Goal: Transaction & Acquisition: Purchase product/service

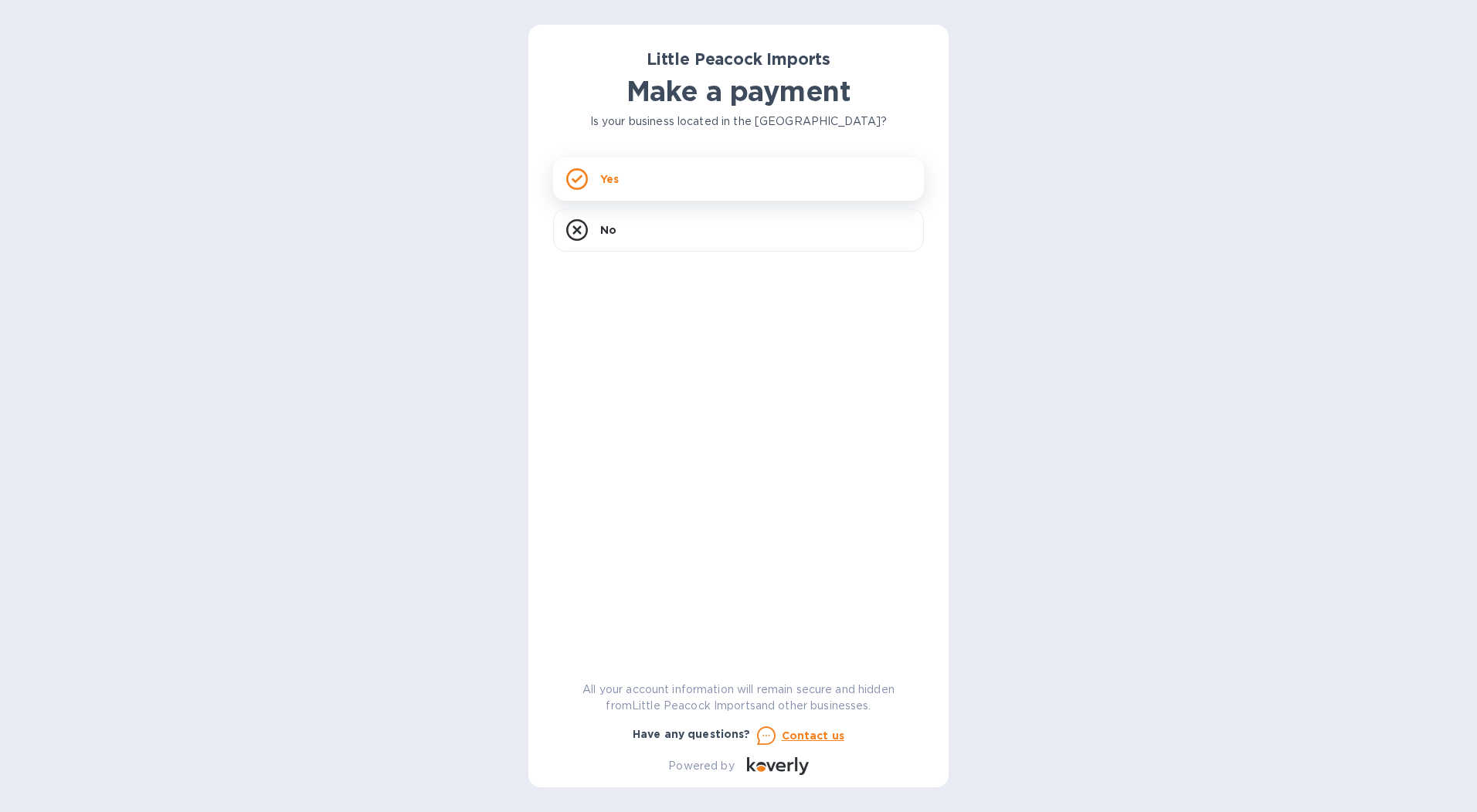
click at [604, 190] on div "Yes" at bounding box center [738, 179] width 371 height 43
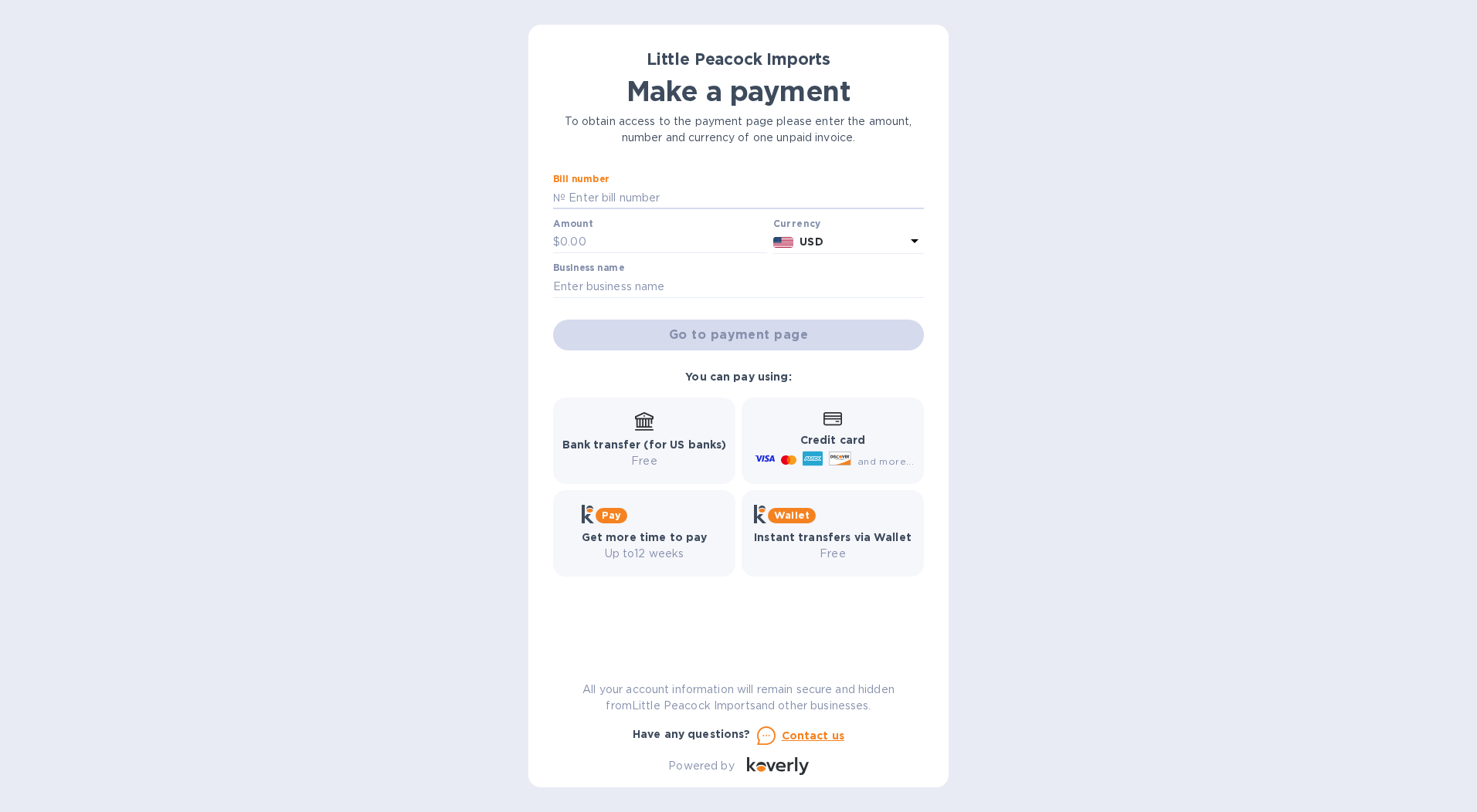
click at [604, 190] on input "text" at bounding box center [744, 197] width 358 height 23
type input "lp2507092"
click at [605, 242] on input "text" at bounding box center [664, 242] width 207 height 23
drag, startPoint x: 605, startPoint y: 242, endPoint x: 507, endPoint y: 225, distance: 99.5
click at [507, 225] on div "Little Peacock Imports Make a payment To obtain access to the payment page plea…" at bounding box center [738, 406] width 1477 height 812
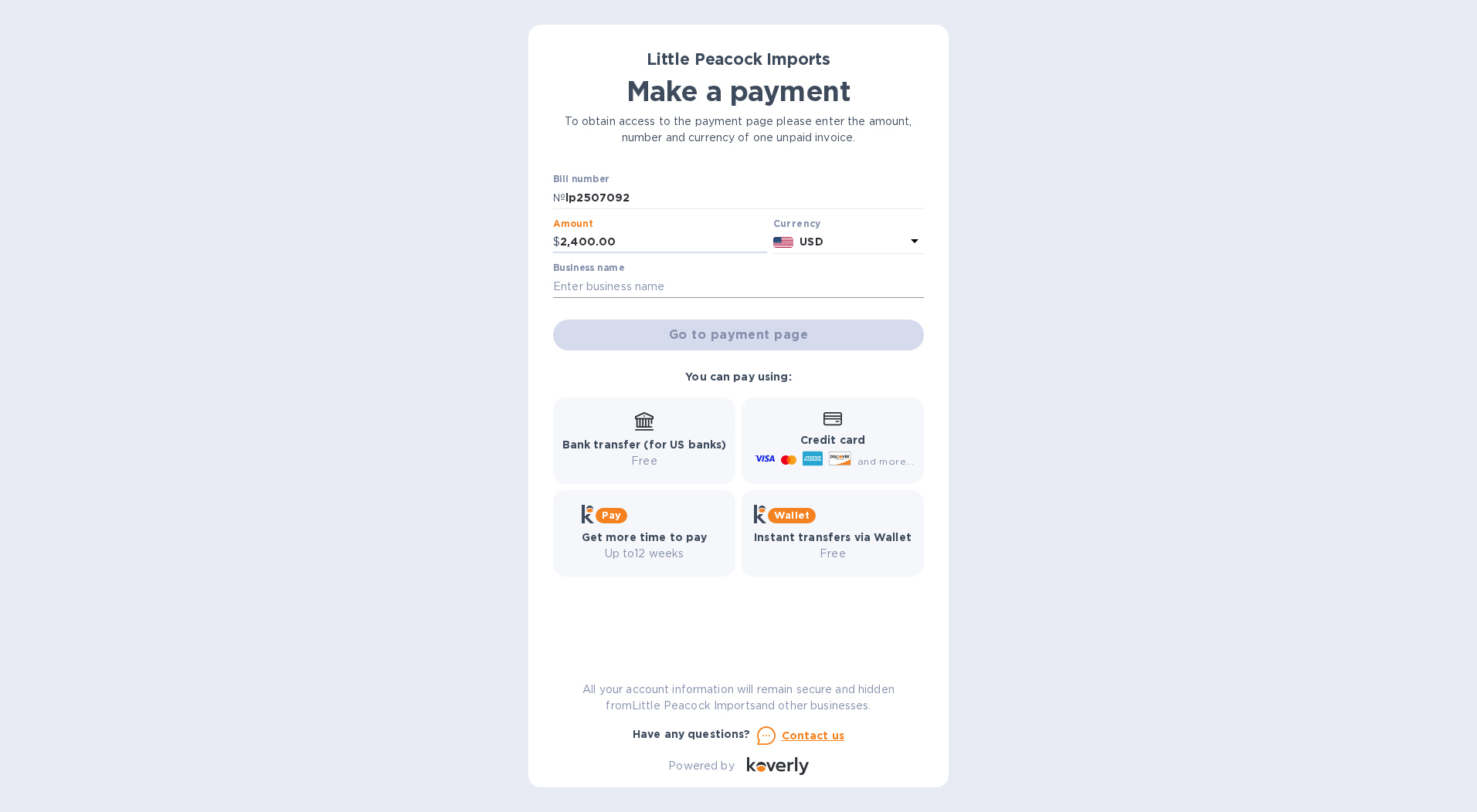
type input "2,400.00"
click at [604, 288] on input "text" at bounding box center [738, 286] width 371 height 23
type input "Jonmark corporation"
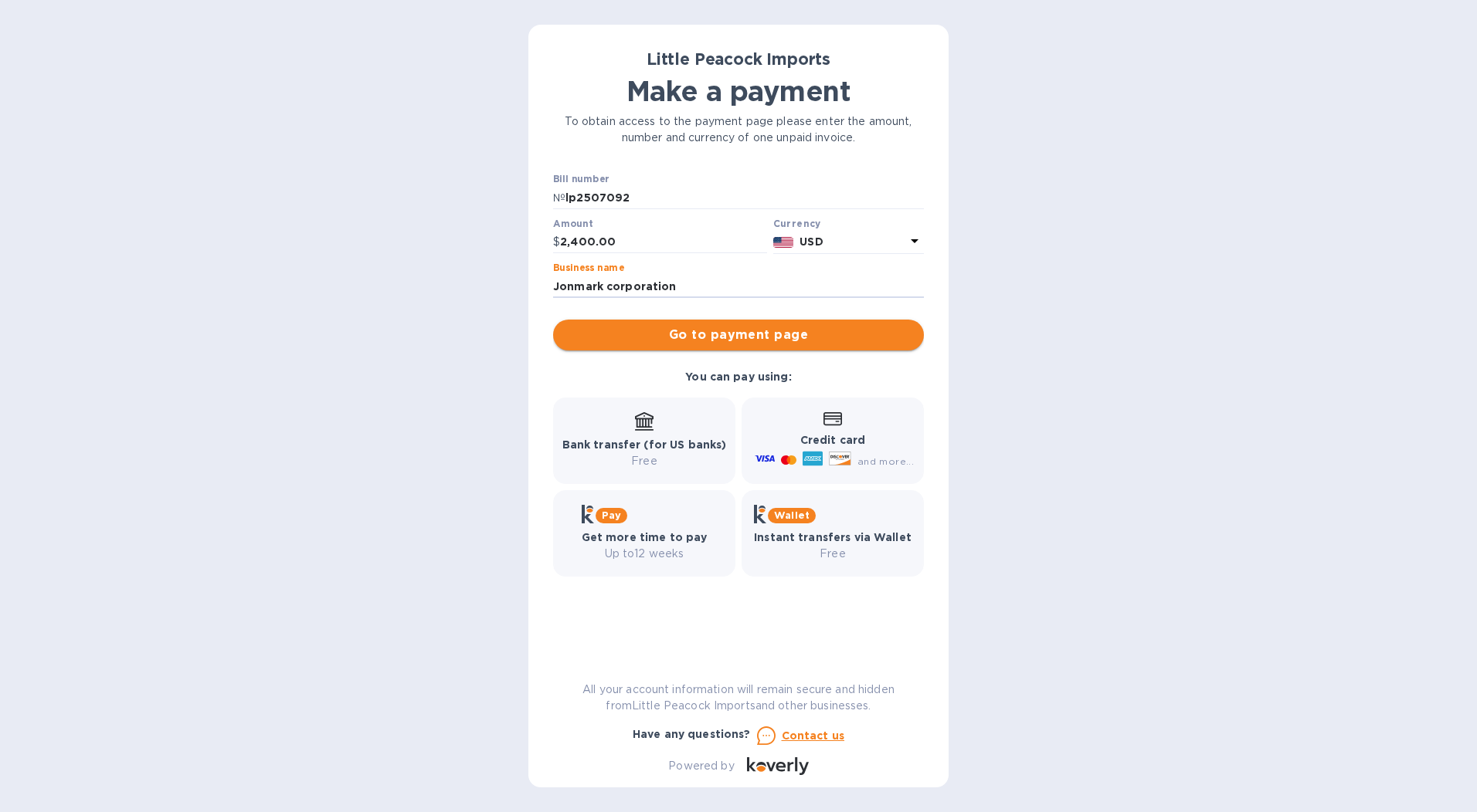
click at [688, 333] on span "Go to payment page" at bounding box center [738, 334] width 346 height 18
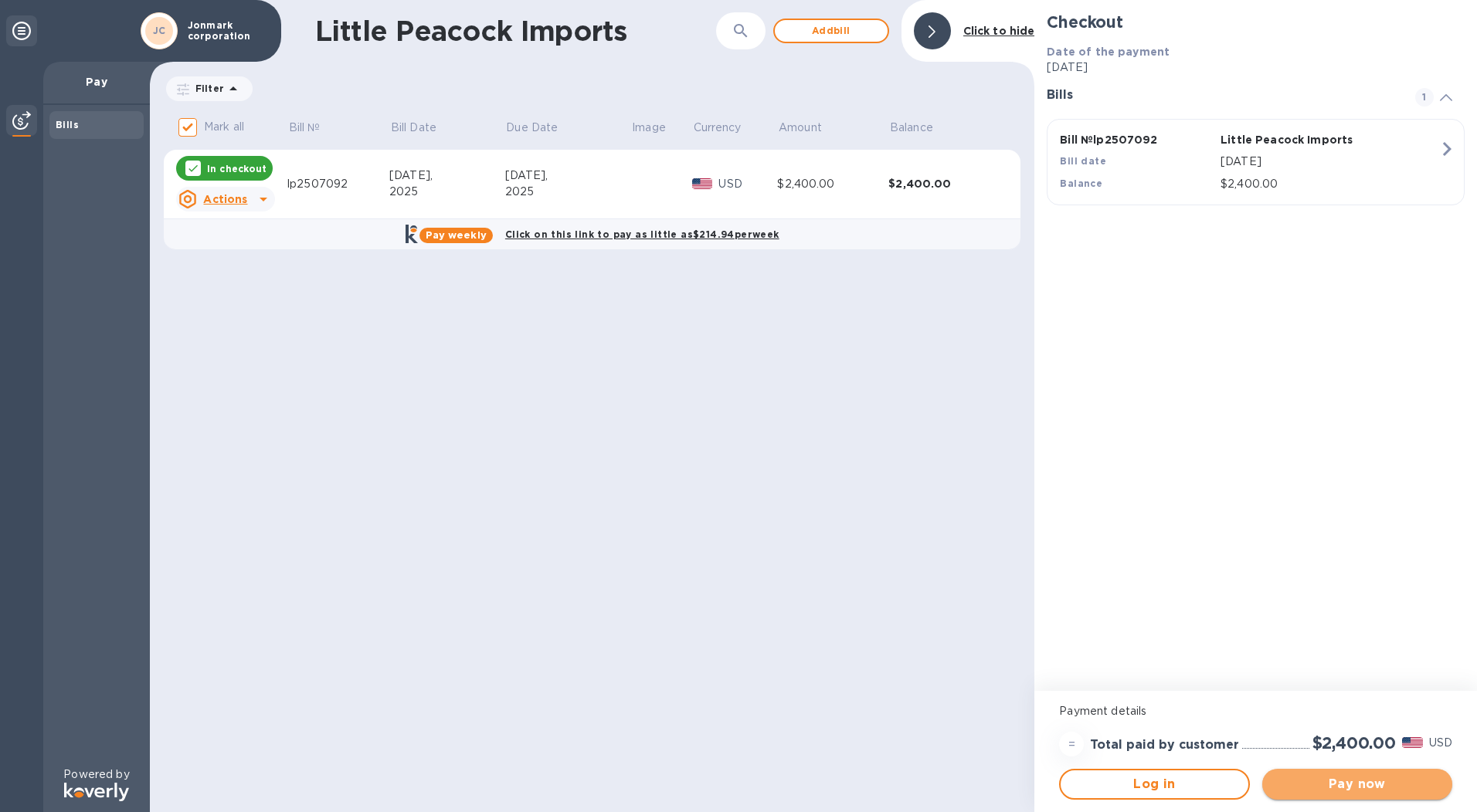
click at [1370, 784] on span "Pay now" at bounding box center [1357, 784] width 165 height 18
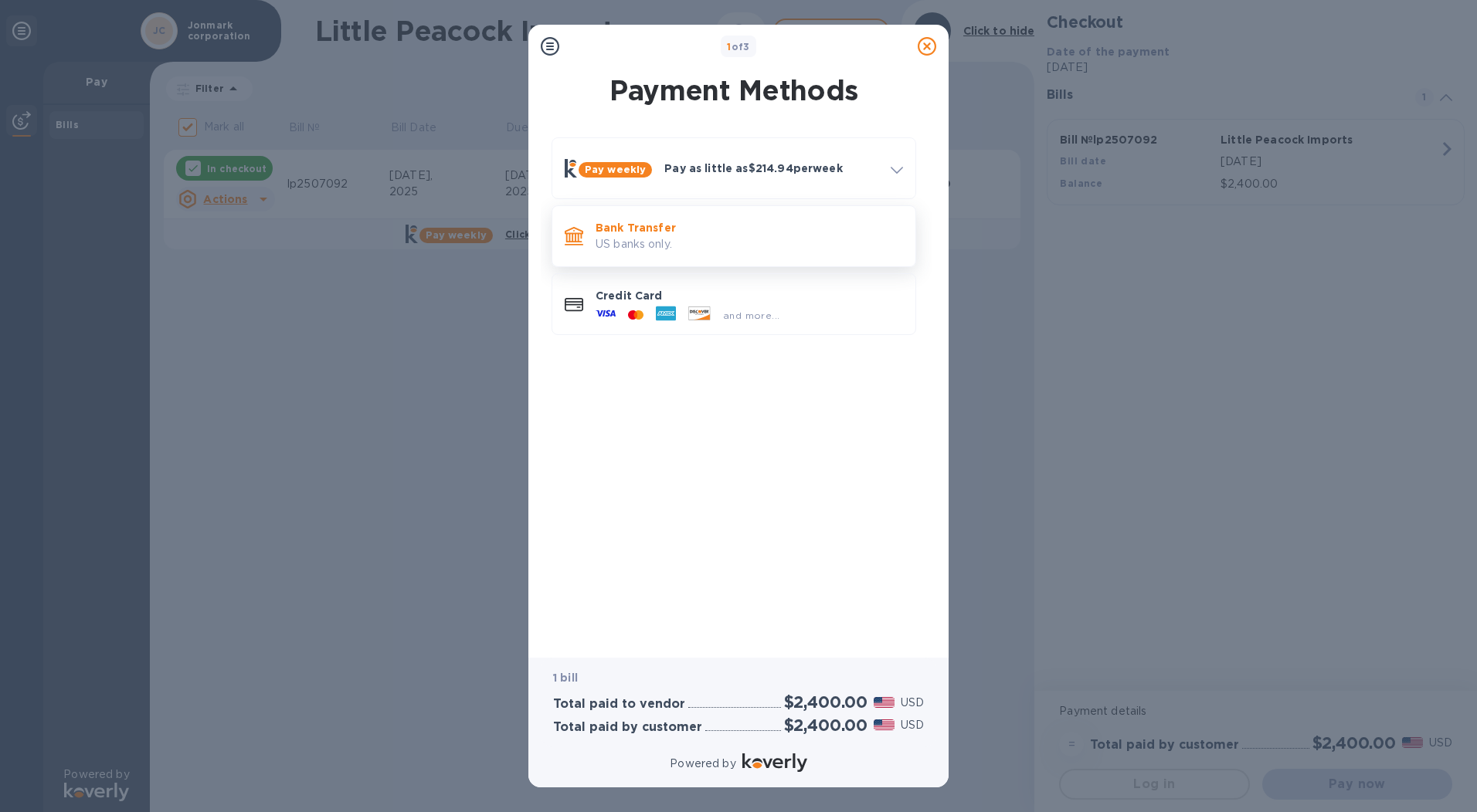
click at [633, 239] on p "US banks only." at bounding box center [749, 244] width 307 height 17
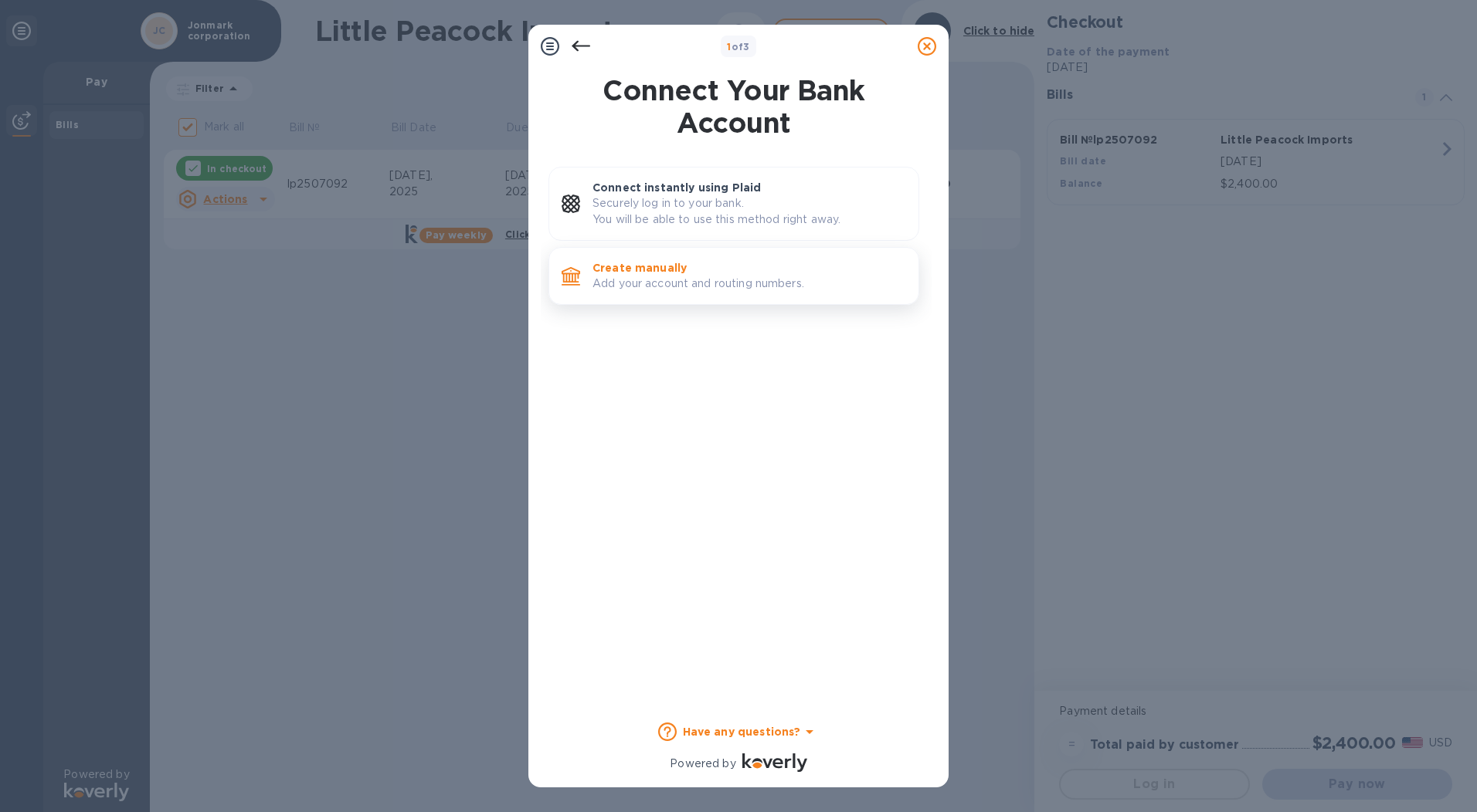
click at [634, 269] on p "Create manually" at bounding box center [749, 268] width 314 height 16
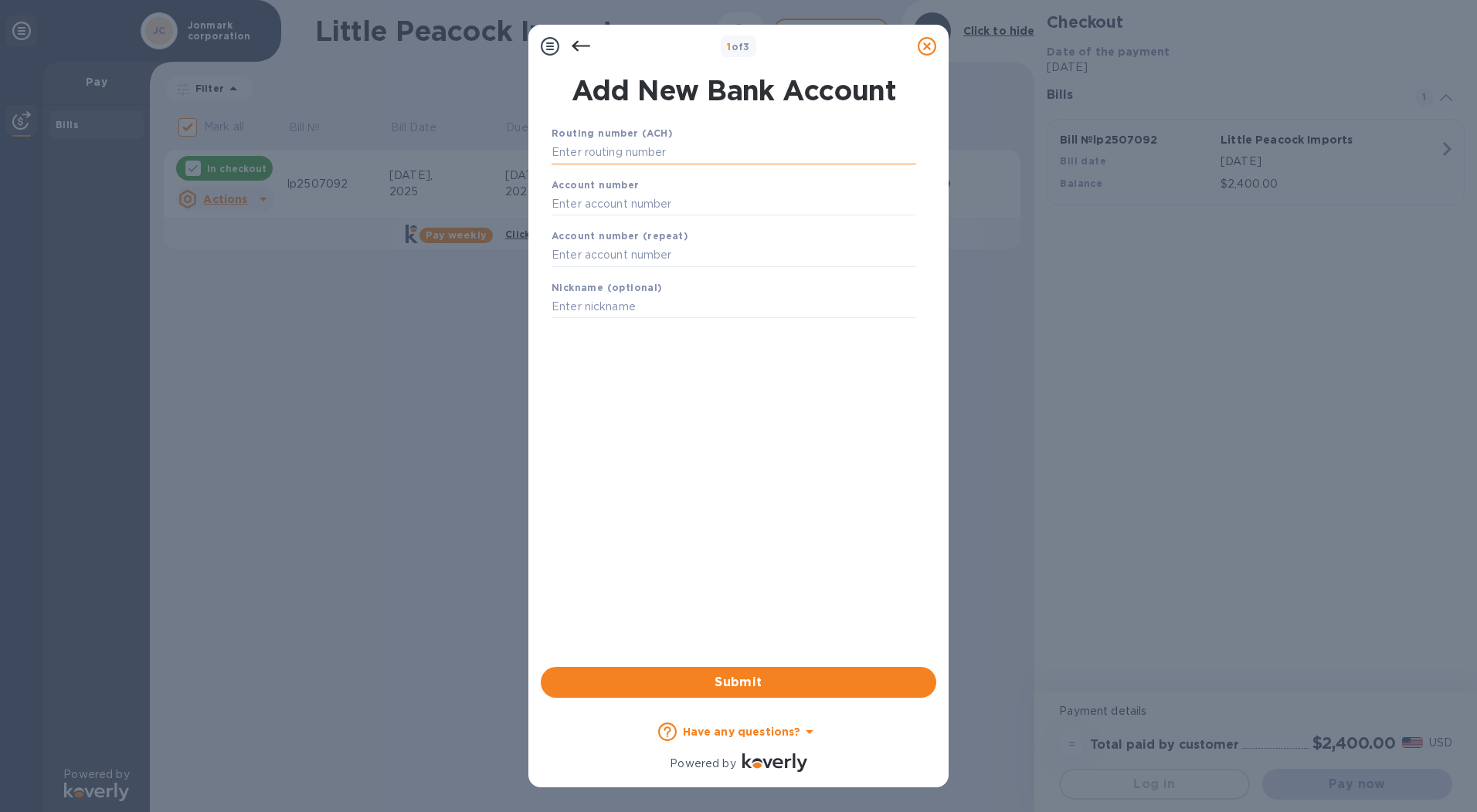
click at [648, 153] on input "text" at bounding box center [733, 152] width 364 height 23
type input "243374218"
click at [665, 215] on input "text" at bounding box center [733, 223] width 364 height 23
type input "3726056348"
click at [658, 271] on input "text" at bounding box center [733, 274] width 364 height 23
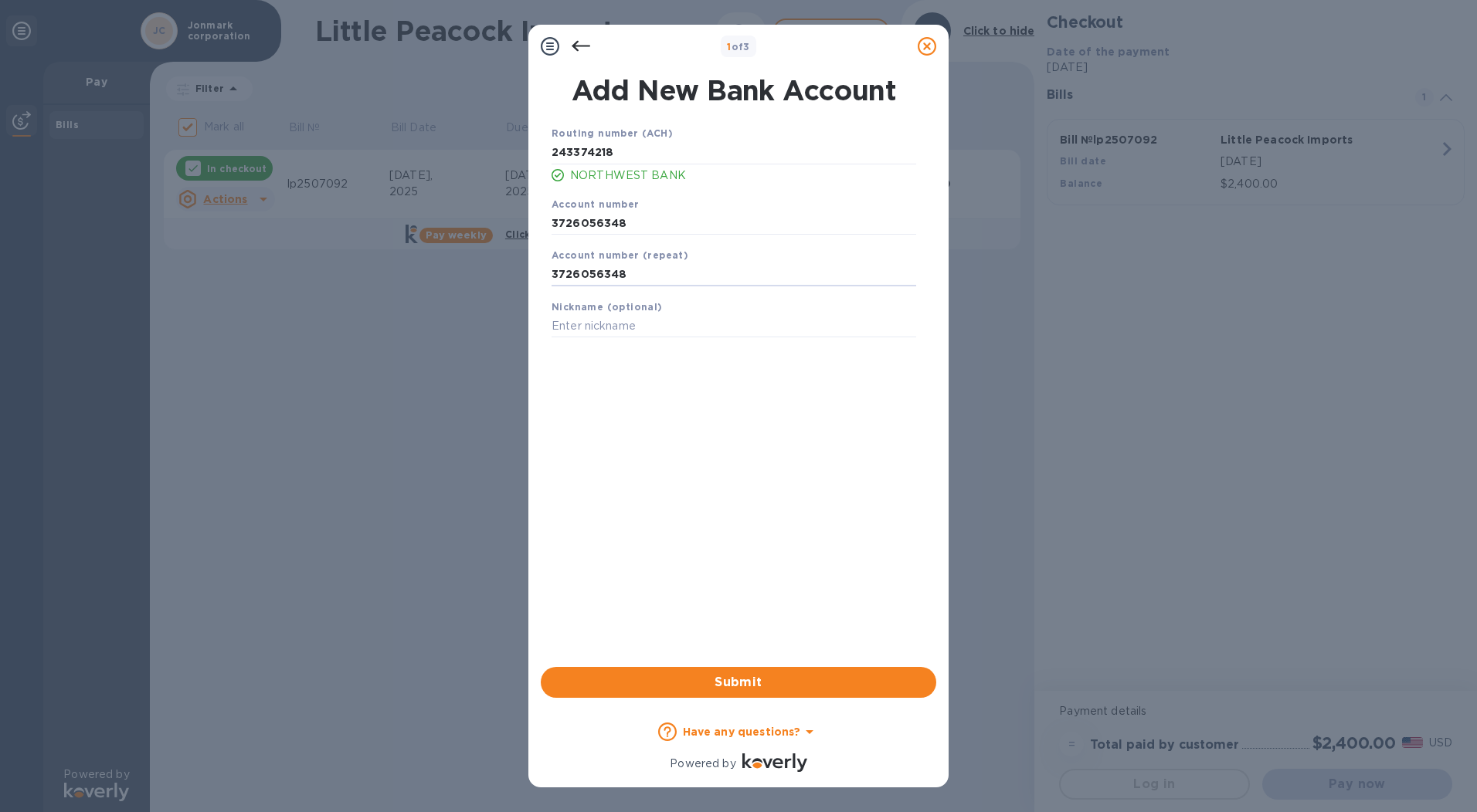
type input "3726056348"
click at [673, 438] on div "Routing number (ACH) [US_BANK_ROUTING_MICR] NORTHWEST BANK Account number [FINA…" at bounding box center [733, 376] width 395 height 527
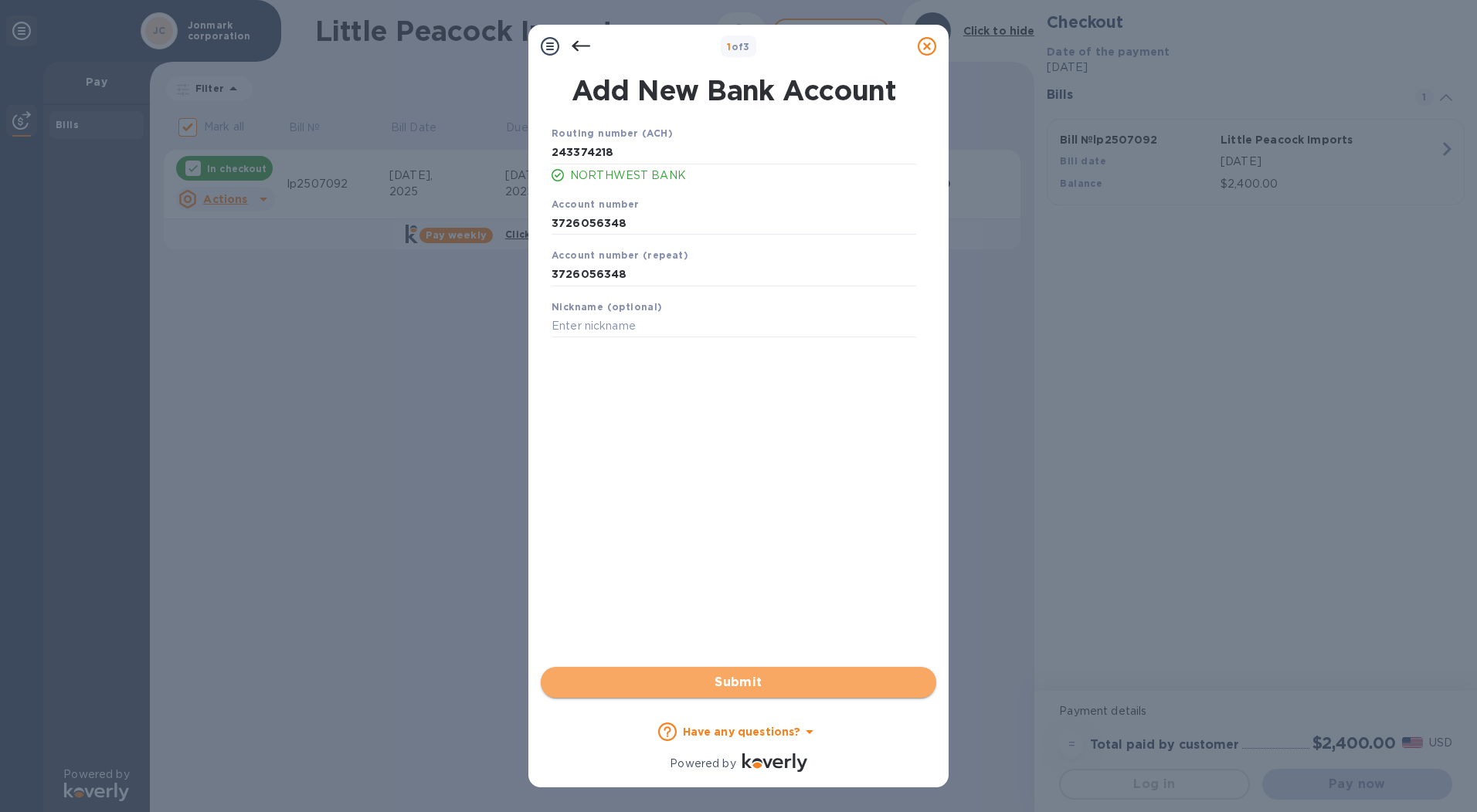
click at [746, 679] on span "Submit" at bounding box center [738, 682] width 371 height 18
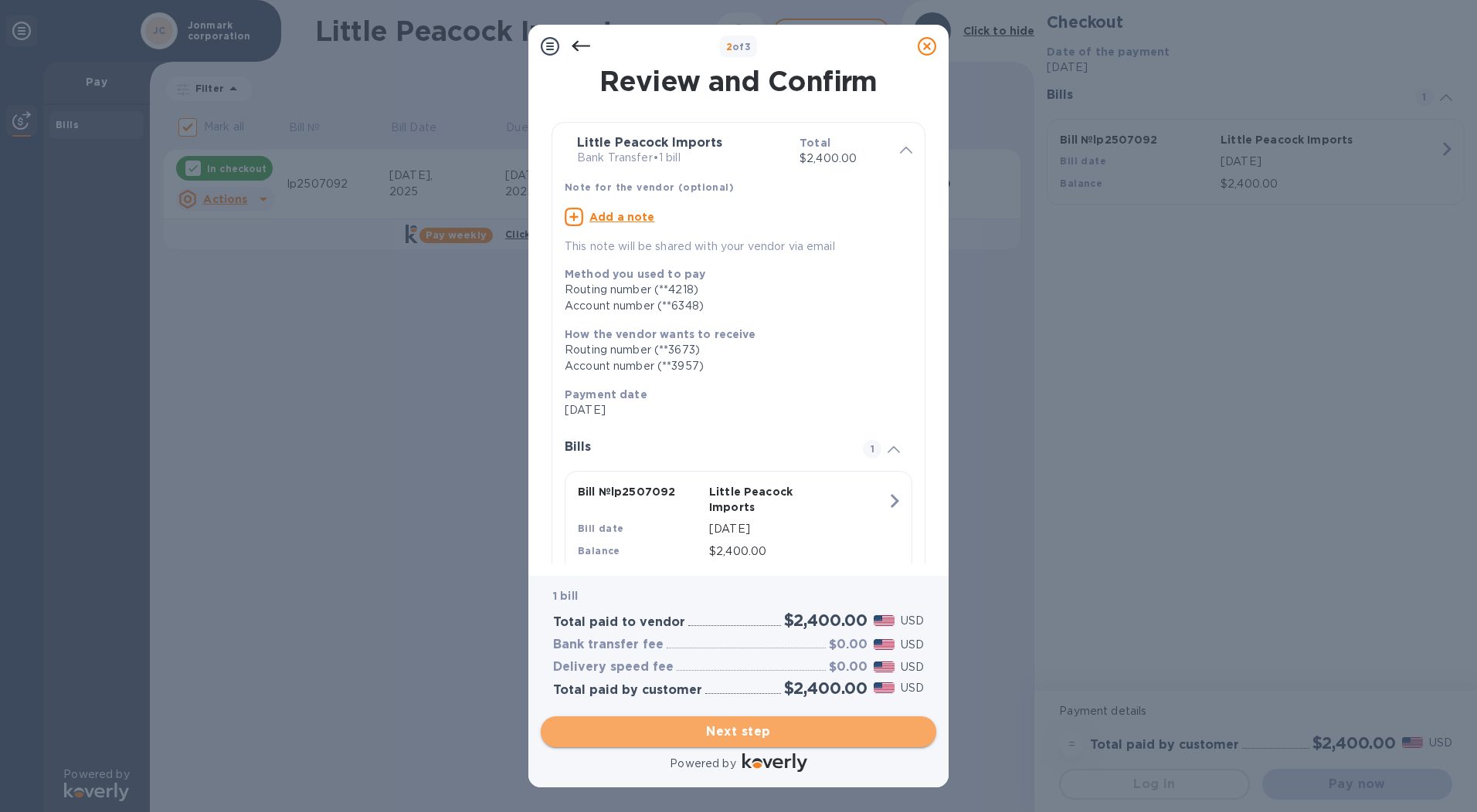
click at [760, 724] on span "Next step" at bounding box center [738, 731] width 371 height 18
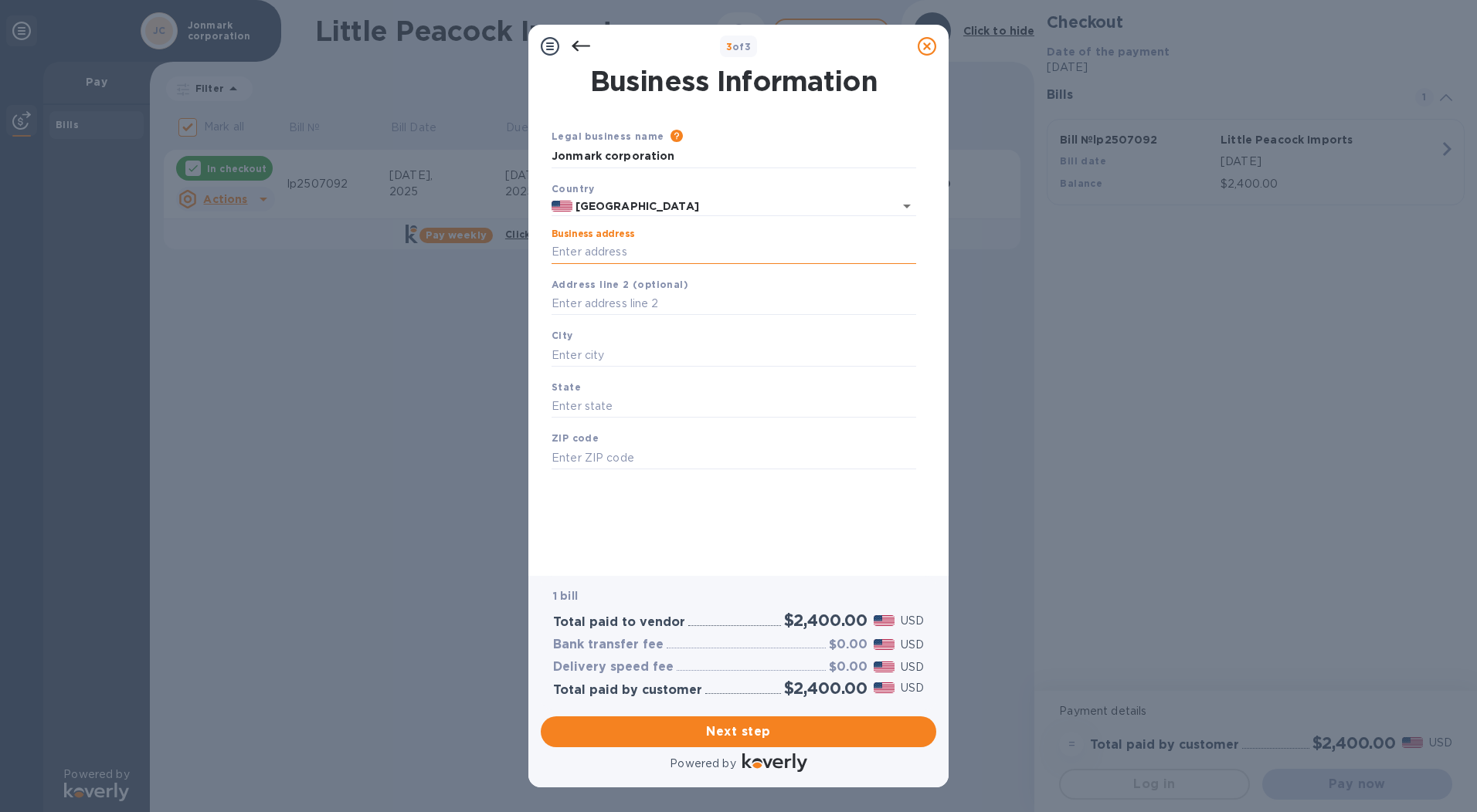
click at [657, 257] on input "Business address" at bounding box center [733, 252] width 364 height 23
type input "[STREET_ADDRESS]"
click at [646, 355] on input "text" at bounding box center [733, 355] width 364 height 23
type input "w"
type input "wiliamsville"
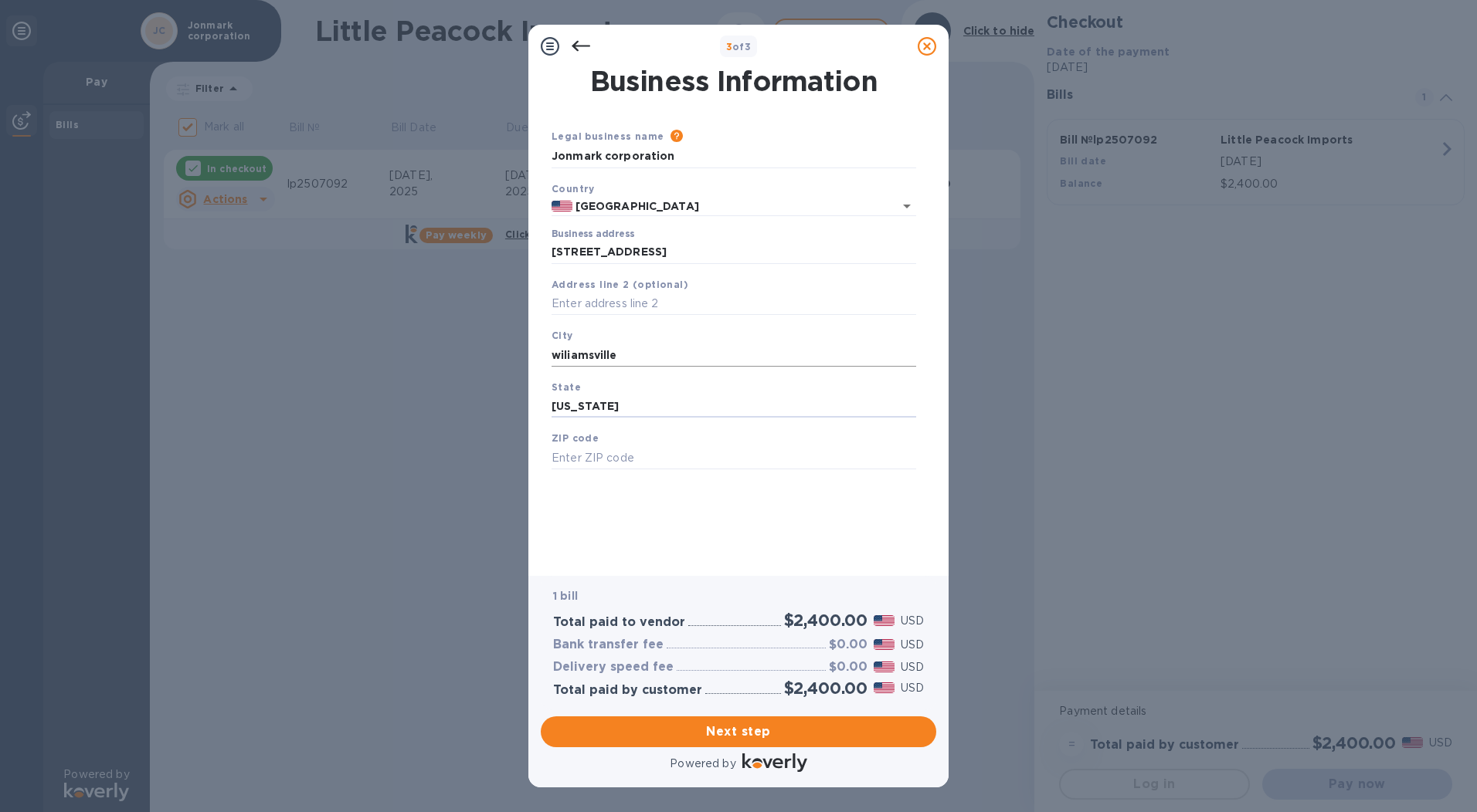
type input "[US_STATE]"
type input "14221"
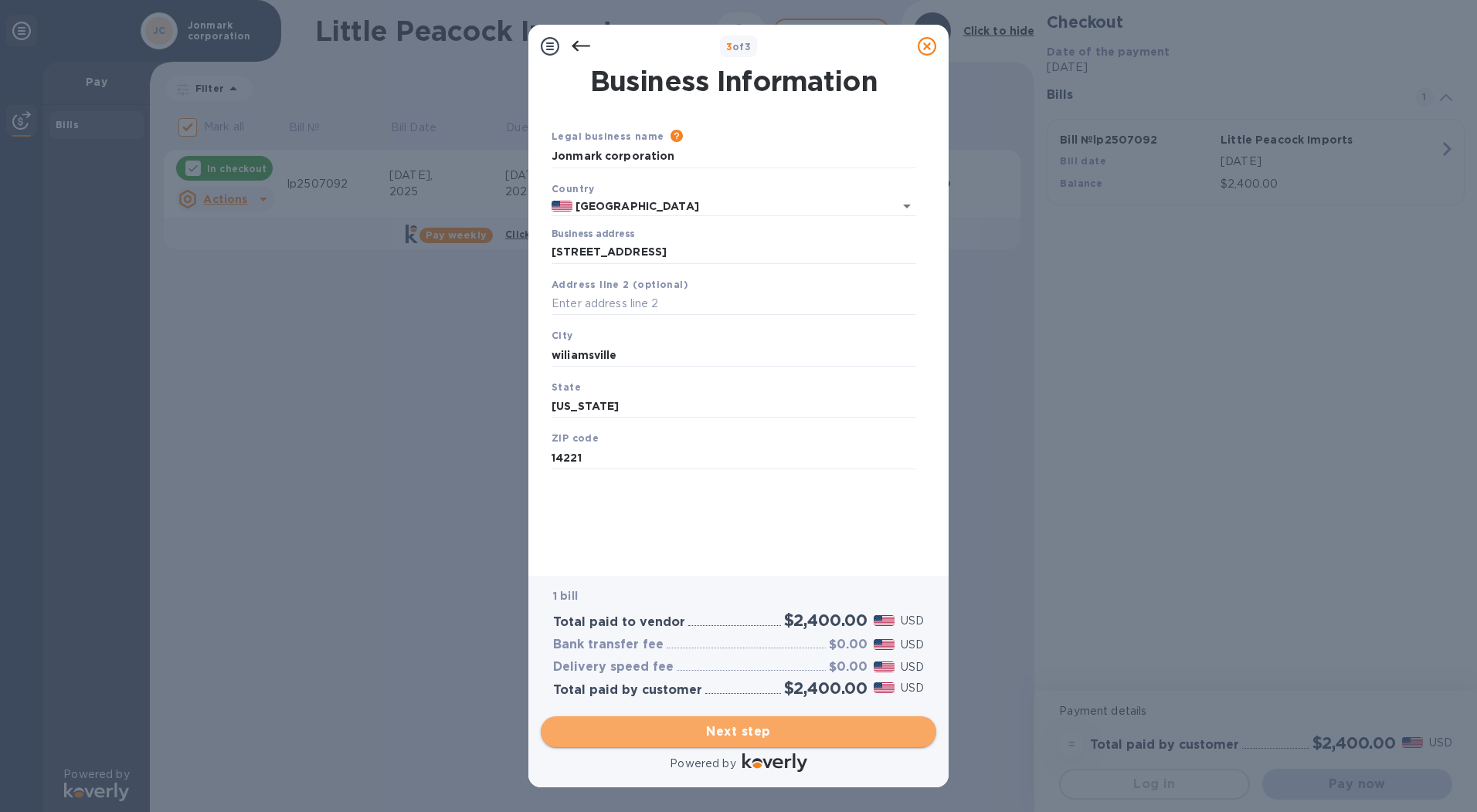
click at [730, 736] on span "Next step" at bounding box center [738, 731] width 371 height 18
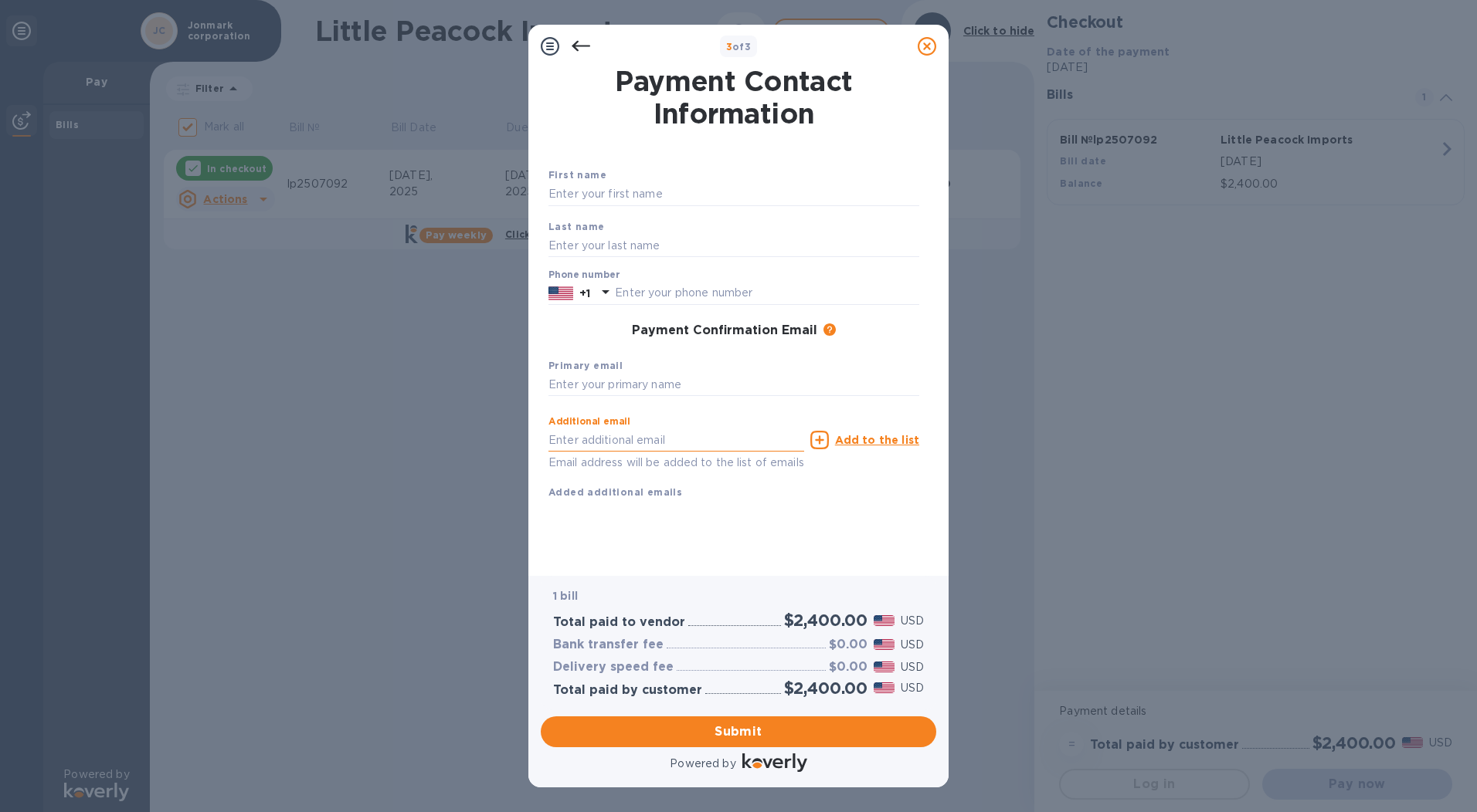
click at [676, 438] on input "text" at bounding box center [676, 439] width 255 height 23
type input "[PERSON_NAME][EMAIL_ADDRESS][DOMAIN_NAME]"
type input "[PERSON_NAME]"
type input "7165653020"
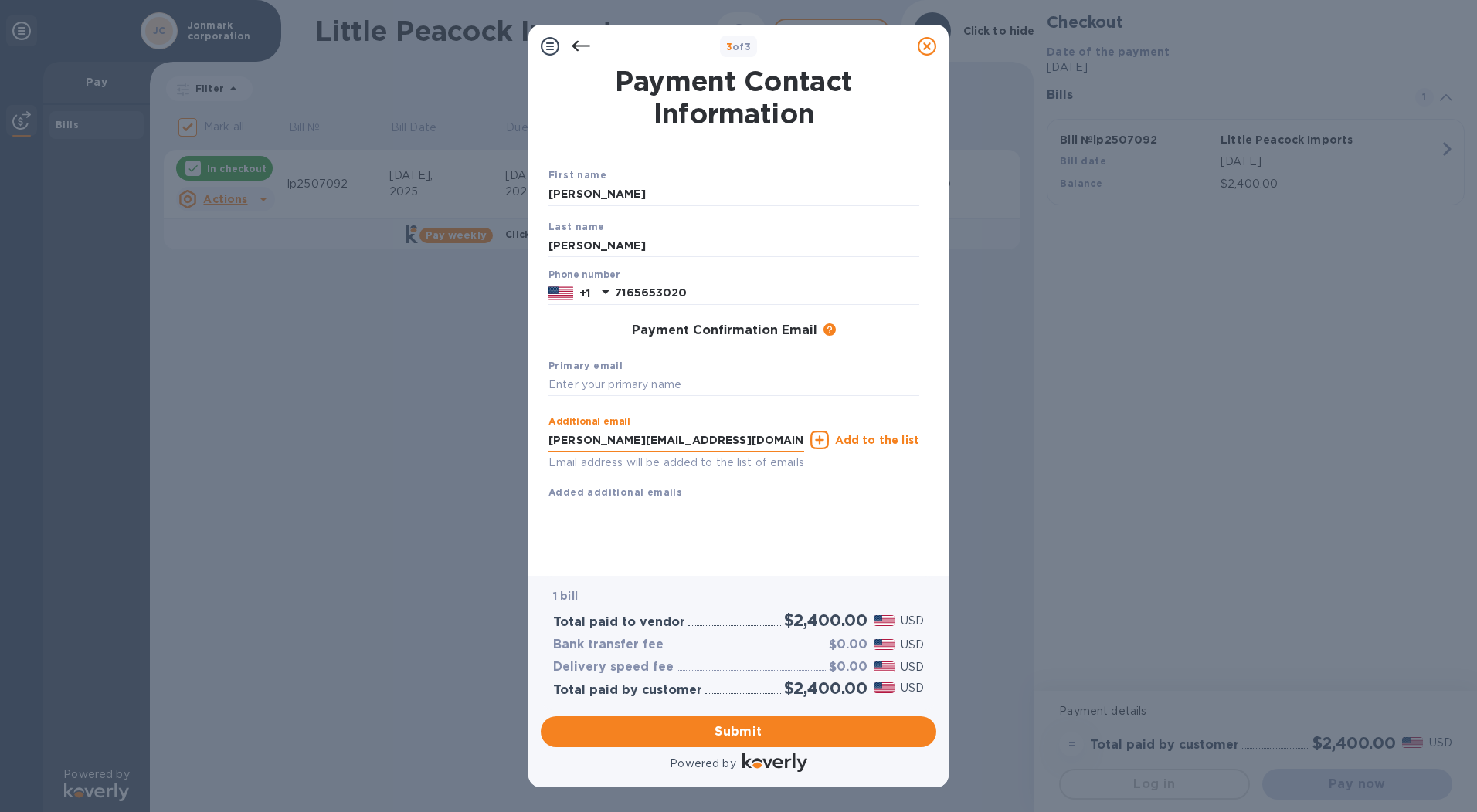
type input "[PERSON_NAME][EMAIL_ADDRESS][DOMAIN_NAME]"
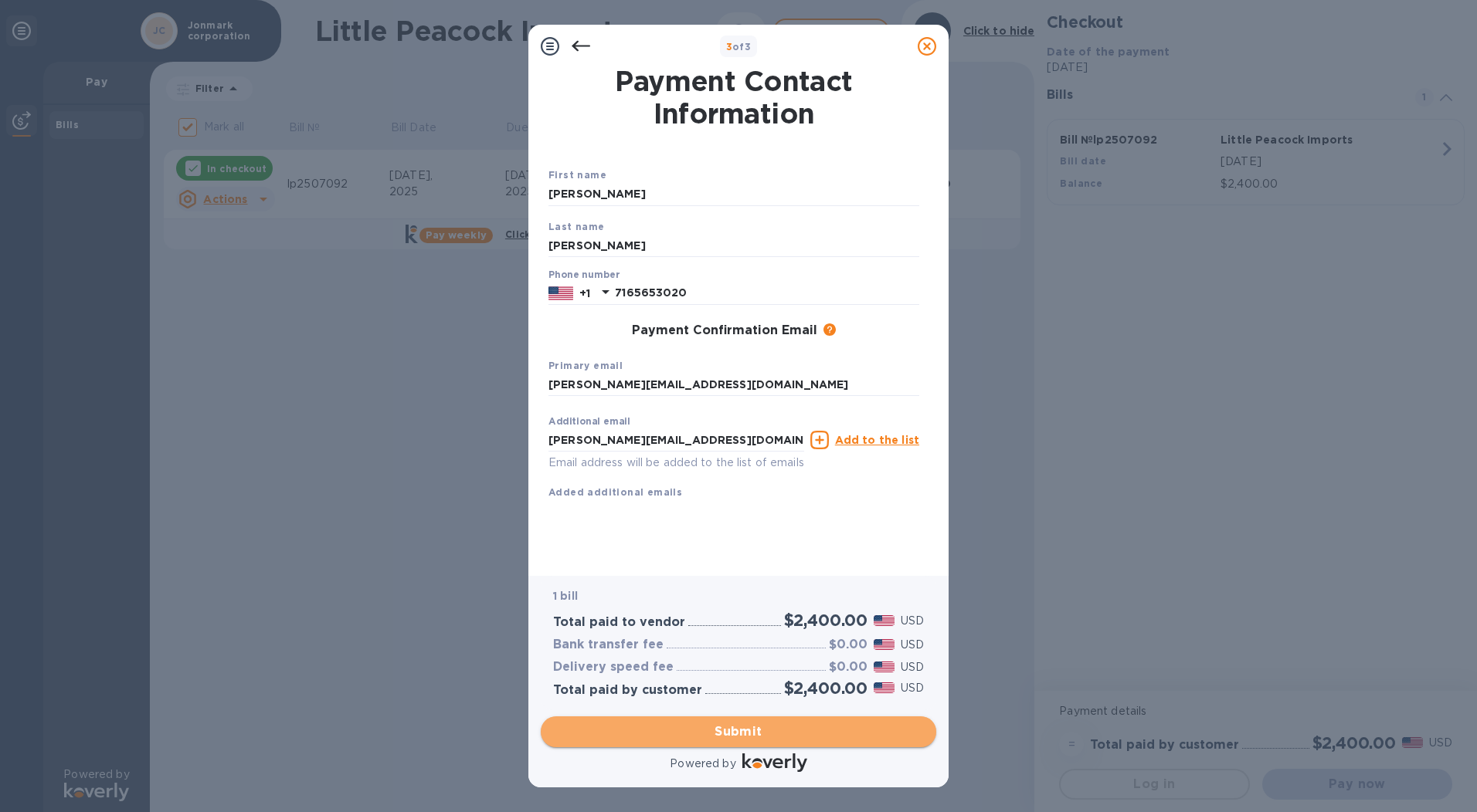
click at [771, 730] on span "Submit" at bounding box center [738, 731] width 371 height 18
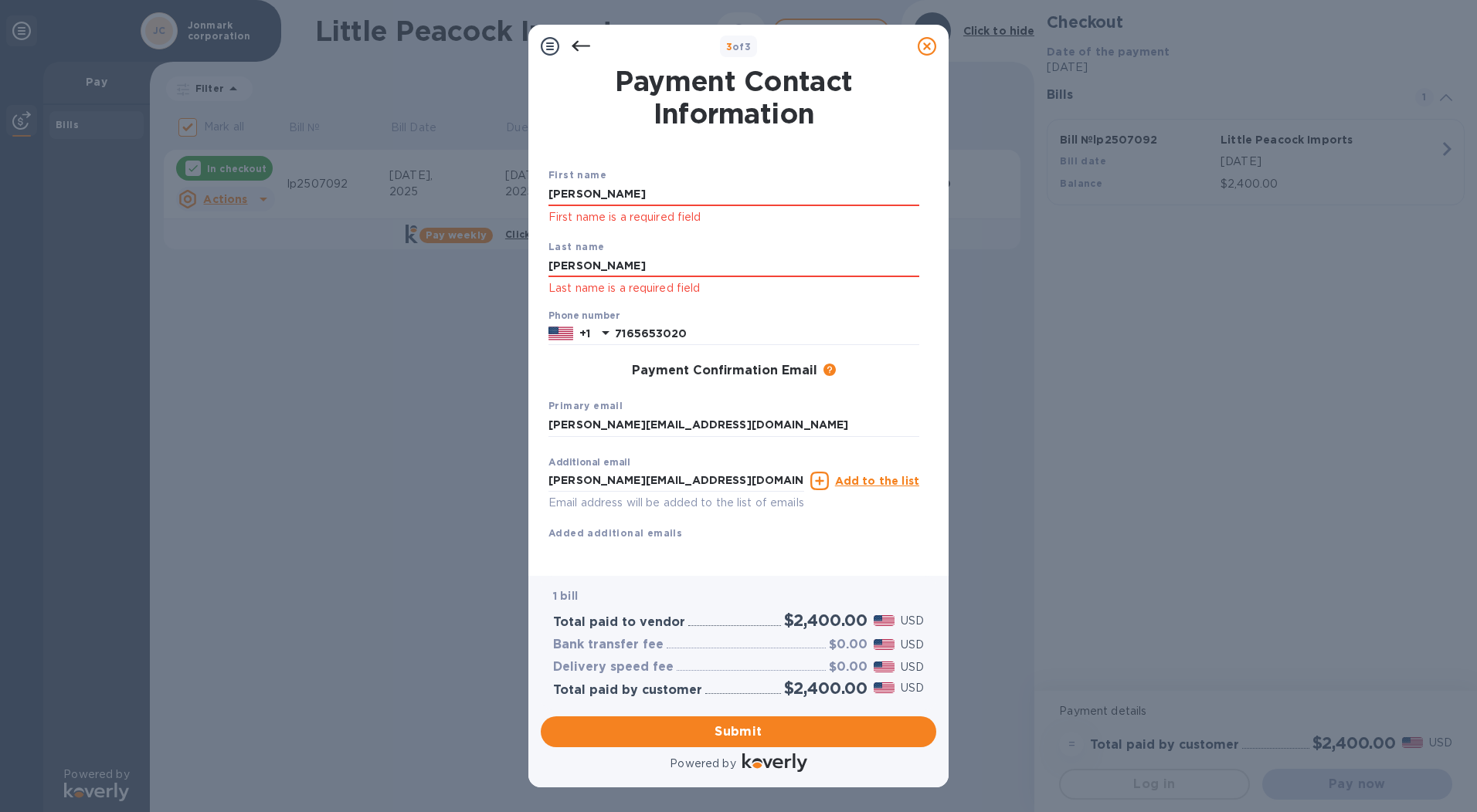
drag, startPoint x: 590, startPoint y: 189, endPoint x: 482, endPoint y: 186, distance: 108.0
click at [482, 186] on div "3 of 3 Payment Contact Information First name [PERSON_NAME] First name is a req…" at bounding box center [738, 406] width 1477 height 812
type input "[PERSON_NAME]"
click at [548, 251] on b "Last name" at bounding box center [576, 246] width 56 height 12
drag, startPoint x: 588, startPoint y: 261, endPoint x: 410, endPoint y: 220, distance: 182.7
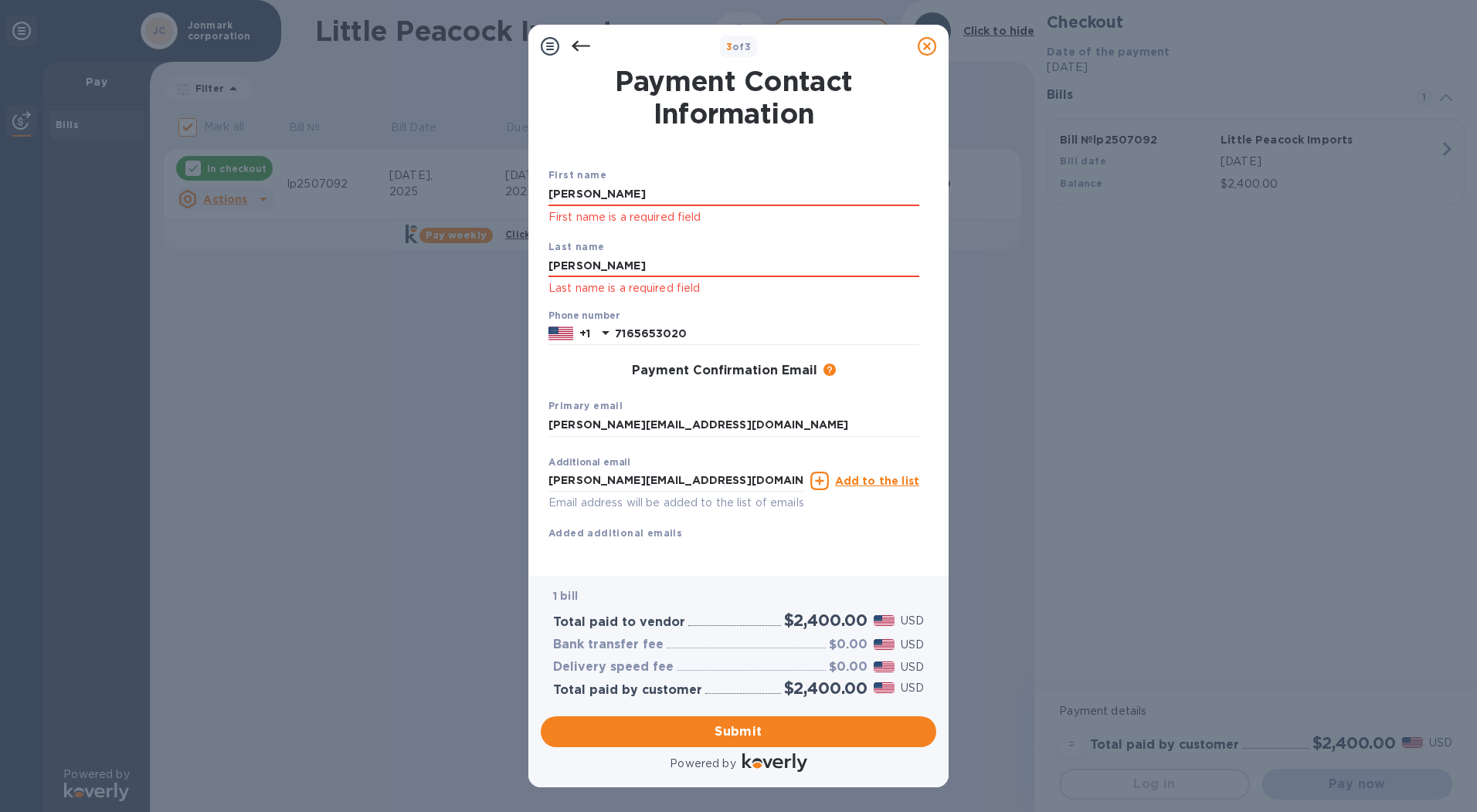
click at [430, 223] on div "3 of 3 Payment Contact Information First name [PERSON_NAME] First name is a req…" at bounding box center [738, 406] width 1477 height 812
type input "[PERSON_NAME]"
click at [571, 381] on div "Payment Confirmation Email The added email addresses will be used to send the p…" at bounding box center [733, 371] width 383 height 28
click at [740, 732] on span "Submit" at bounding box center [738, 731] width 371 height 18
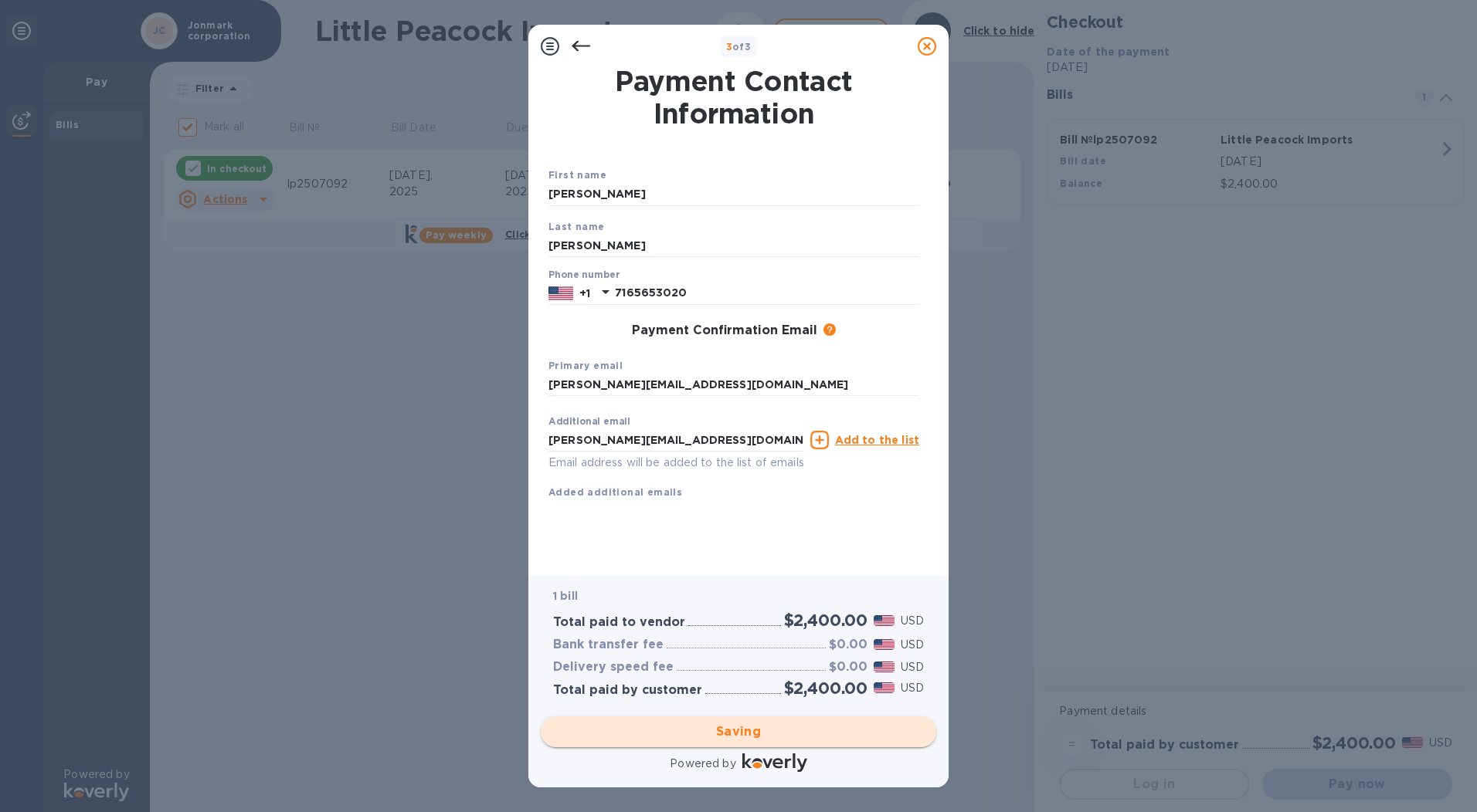
checkbox input "false"
